Goal: Navigation & Orientation: Find specific page/section

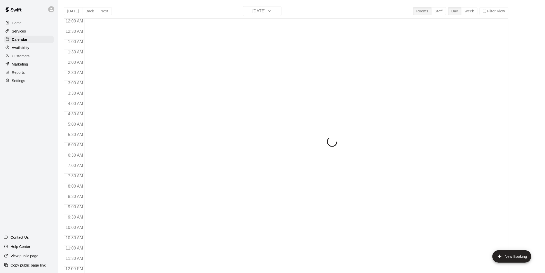
scroll to position [235, 0]
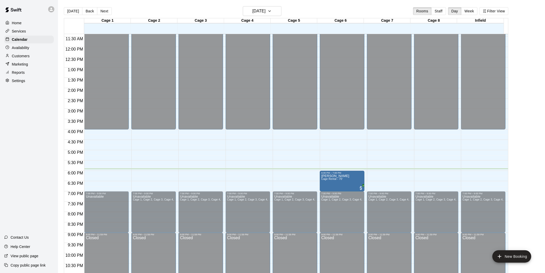
drag, startPoint x: 294, startPoint y: 181, endPoint x: 322, endPoint y: 184, distance: 28.5
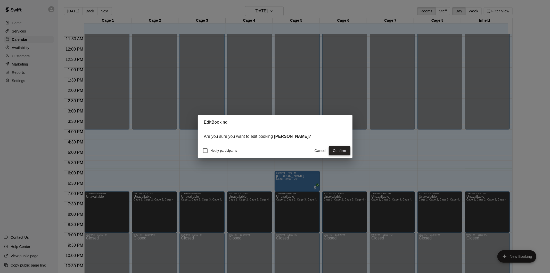
click at [337, 152] on button "Confirm" at bounding box center [340, 151] width 22 height 10
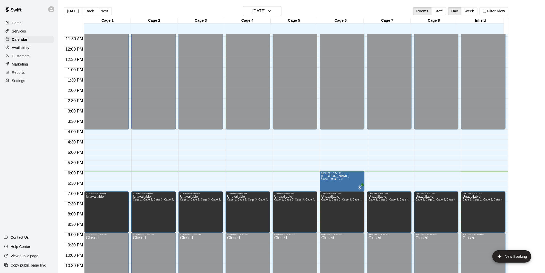
click at [10, 32] on div at bounding box center [8, 31] width 6 height 5
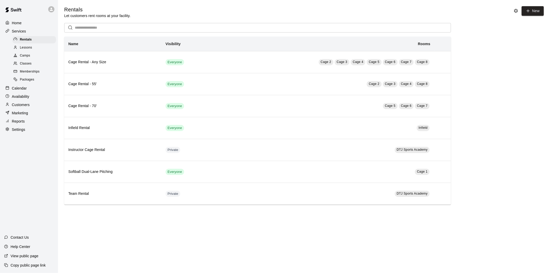
click at [27, 92] on div "Calendar" at bounding box center [29, 88] width 50 height 8
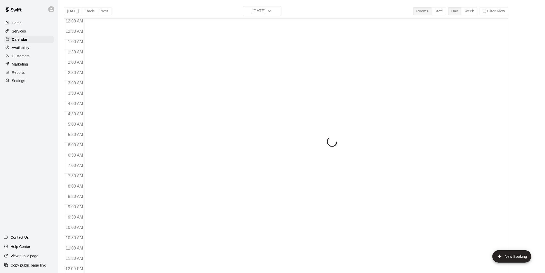
scroll to position [235, 0]
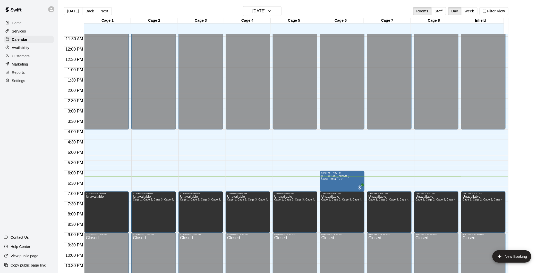
click at [14, 30] on p "Services" at bounding box center [19, 31] width 14 height 5
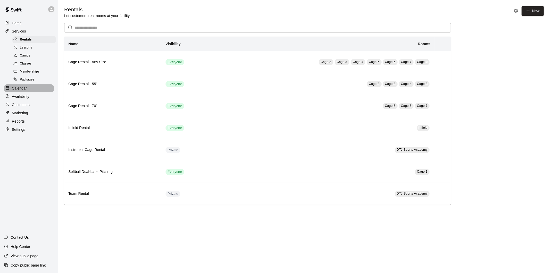
click at [21, 91] on p "Calendar" at bounding box center [19, 88] width 15 height 5
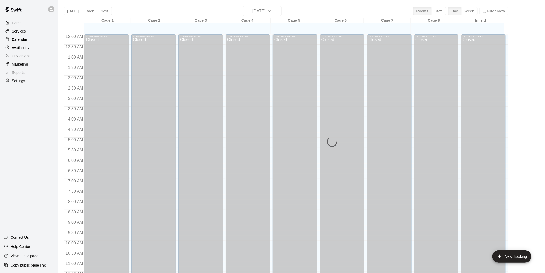
scroll to position [235, 0]
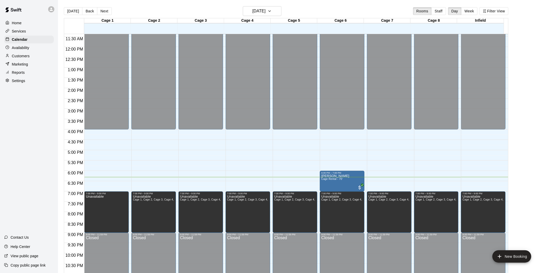
click at [520, 91] on main "Today Back Next Friday Sep 12 Rooms Staff Day Week Filter View Cage 1 12 Fri Ca…" at bounding box center [301, 142] width 483 height 273
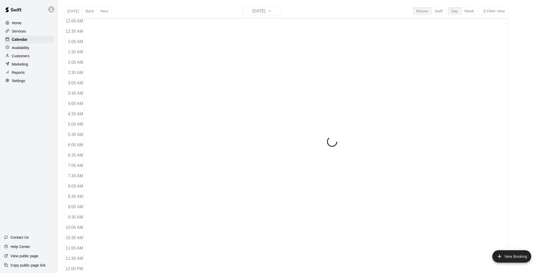
scroll to position [235, 0]
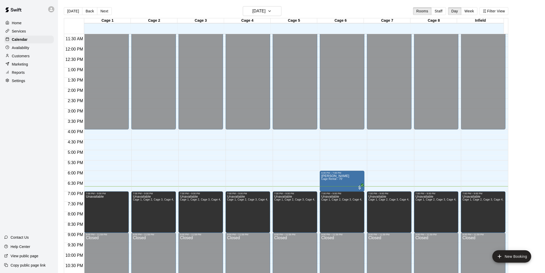
click at [102, 12] on button "Next" at bounding box center [104, 11] width 14 height 8
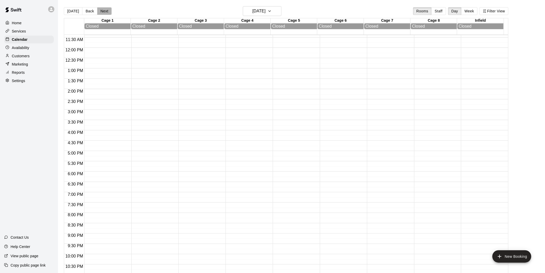
click at [102, 12] on button "Next" at bounding box center [104, 11] width 14 height 8
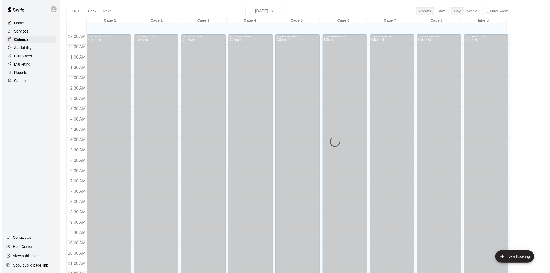
scroll to position [235, 0]
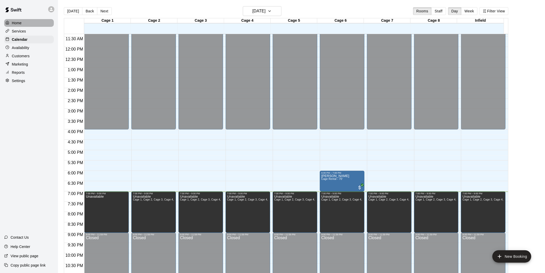
click at [21, 27] on div "Home" at bounding box center [29, 23] width 50 height 8
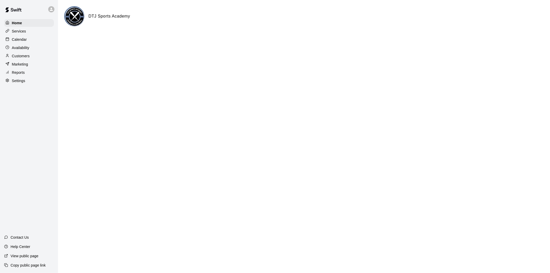
click at [70, 17] on img at bounding box center [74, 16] width 19 height 19
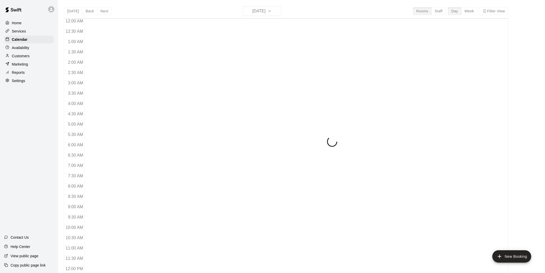
scroll to position [235, 0]
